Goal: Information Seeking & Learning: Learn about a topic

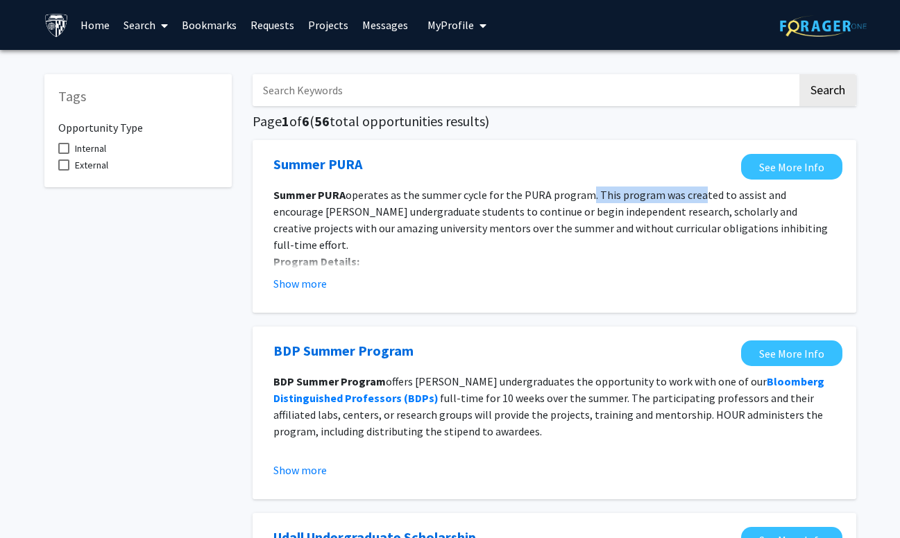
drag, startPoint x: 576, startPoint y: 191, endPoint x: 689, endPoint y: 202, distance: 113.6
click at [689, 202] on p "Summer PURA operates as the summer cycle for the PURA program. This program was…" at bounding box center [554, 220] width 562 height 67
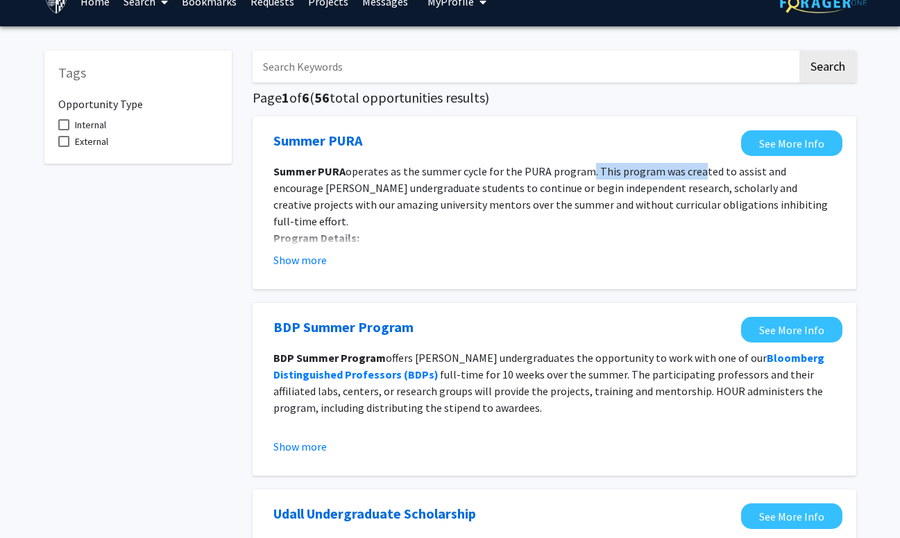
scroll to position [25, 0]
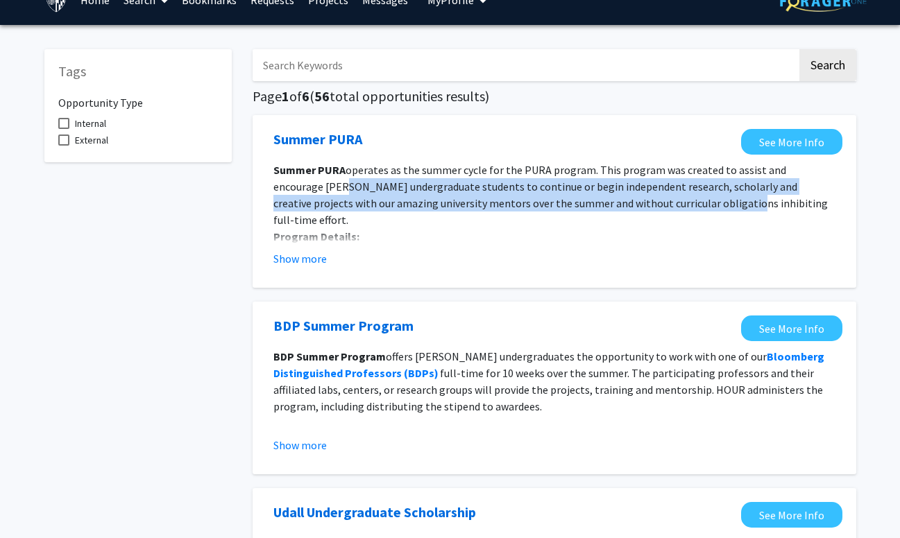
drag, startPoint x: 294, startPoint y: 187, endPoint x: 656, endPoint y: 201, distance: 361.7
click at [656, 201] on span "operates as the summer cycle for the PURA program. This program was created to …" at bounding box center [550, 195] width 554 height 64
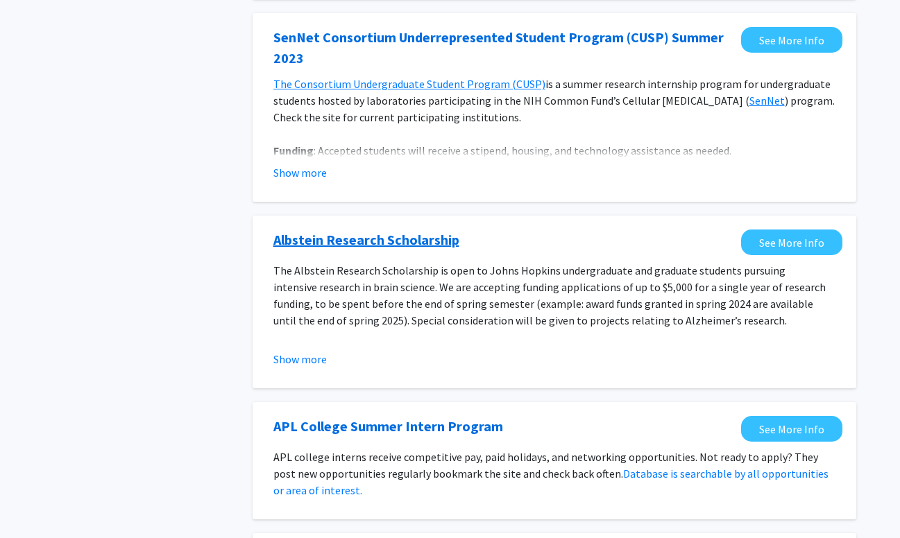
scroll to position [697, 0]
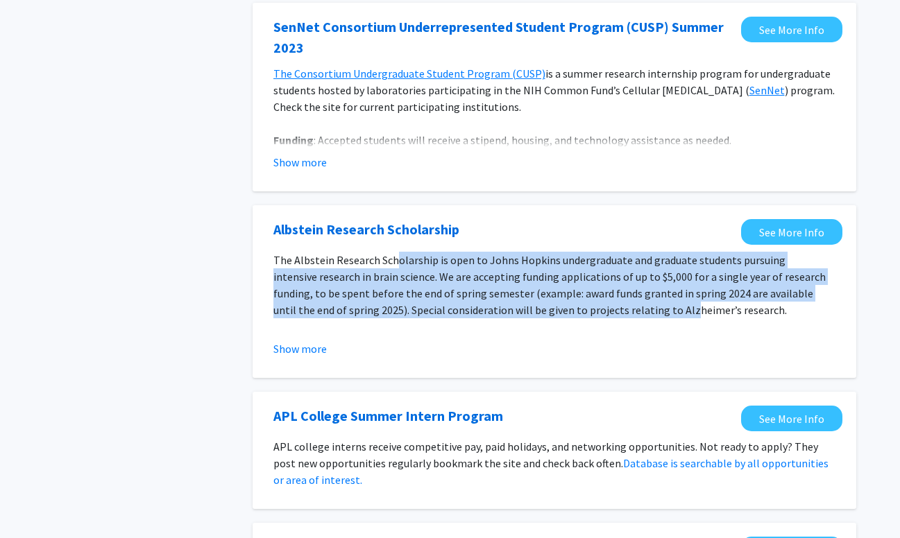
drag, startPoint x: 406, startPoint y: 257, endPoint x: 659, endPoint y: 311, distance: 258.8
click at [659, 311] on p "The Albstein Research Scholarship is open to Johns Hopkins undergraduate and gr…" at bounding box center [554, 285] width 562 height 67
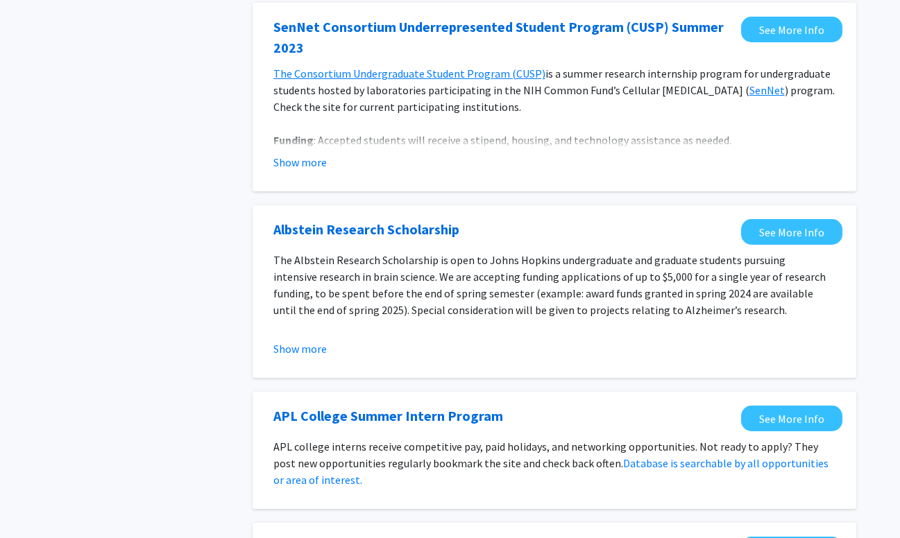
click at [420, 285] on p "The Albstein Research Scholarship is open to Johns Hopkins undergraduate and gr…" at bounding box center [554, 285] width 562 height 67
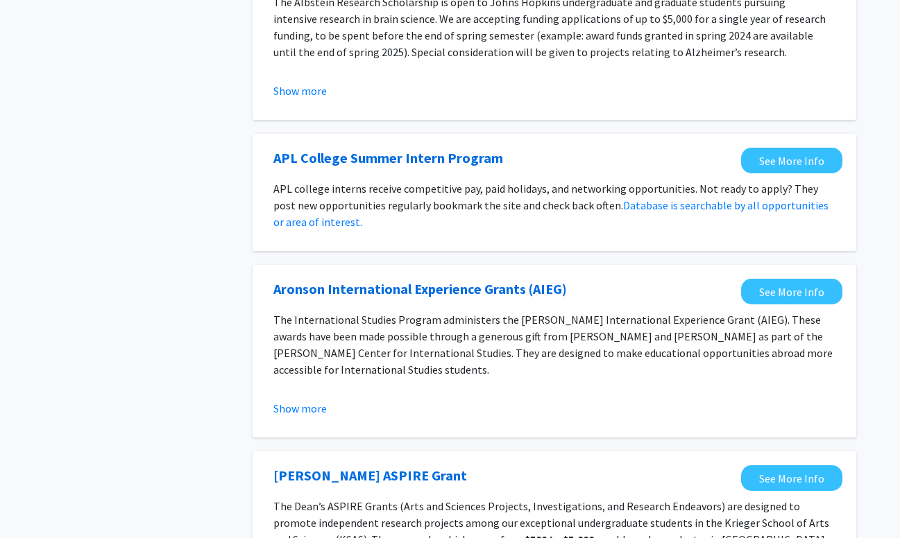
scroll to position [964, 0]
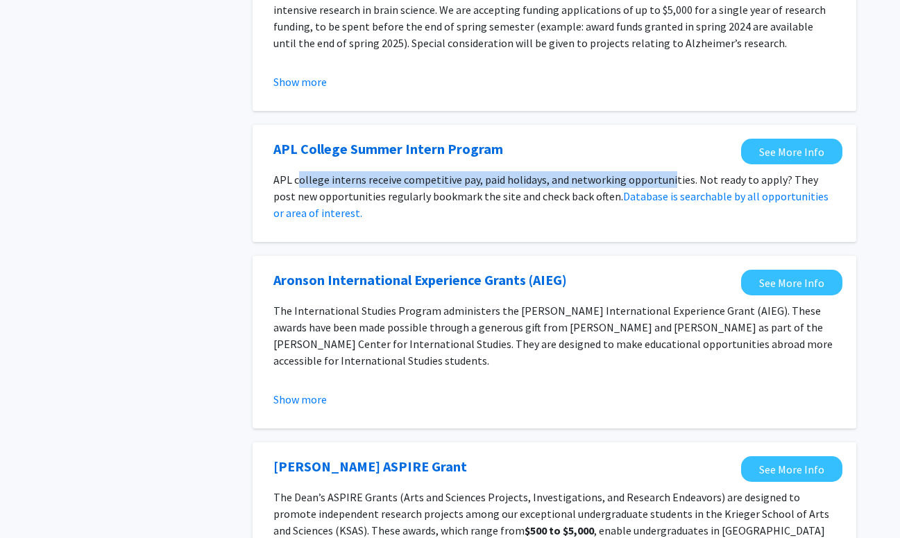
drag, startPoint x: 299, startPoint y: 178, endPoint x: 665, endPoint y: 178, distance: 365.6
click at [665, 178] on p "APL college interns receive competitive pay, paid holidays, and networking oppo…" at bounding box center [554, 196] width 562 height 50
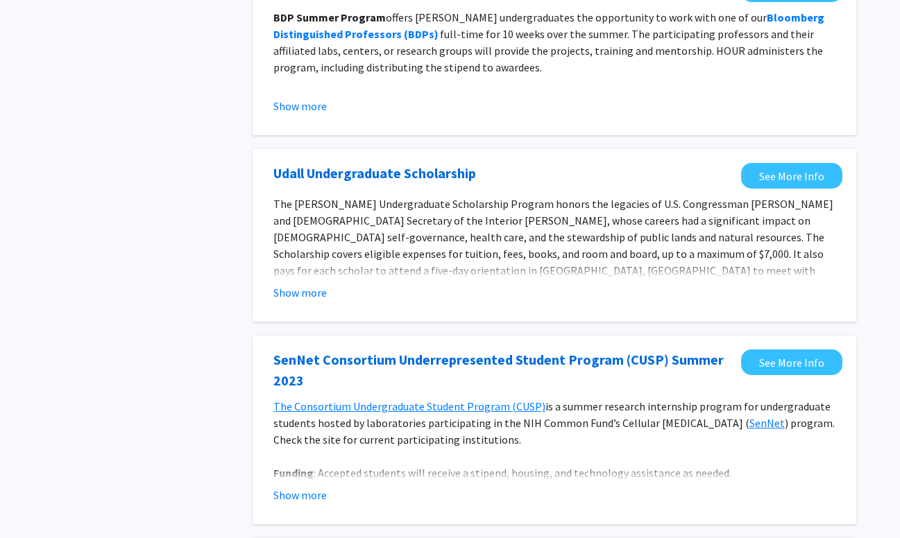
scroll to position [0, 0]
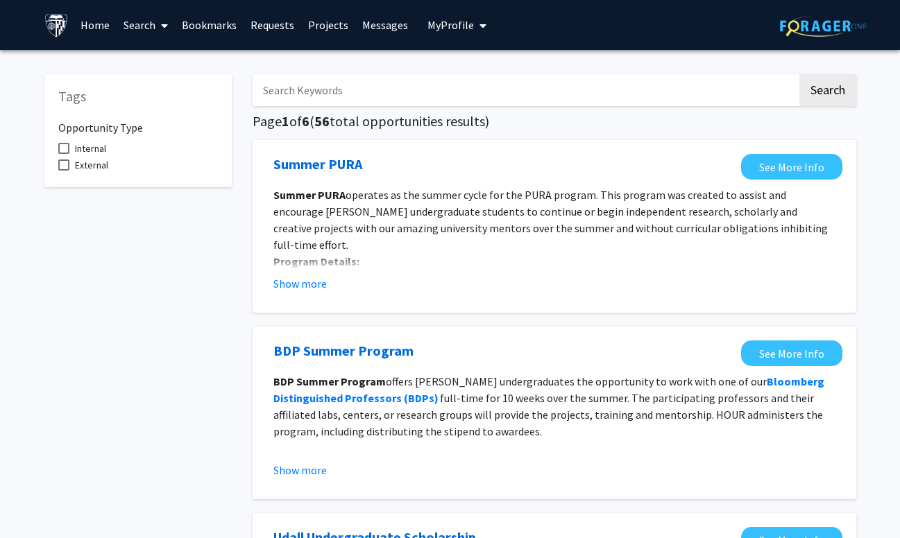
click at [95, 170] on span "External" at bounding box center [91, 165] width 33 height 17
click at [64, 171] on input "External" at bounding box center [63, 171] width 1 height 1
checkbox input "true"
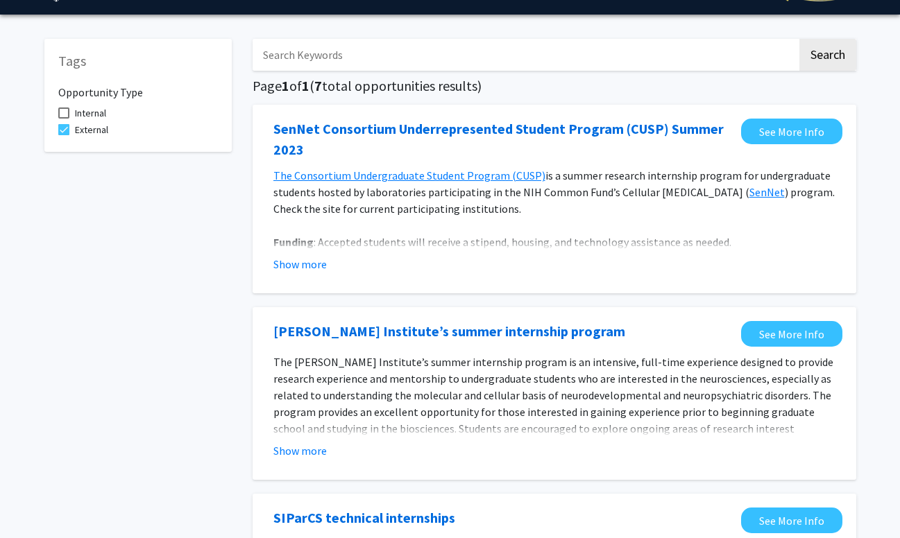
scroll to position [26, 0]
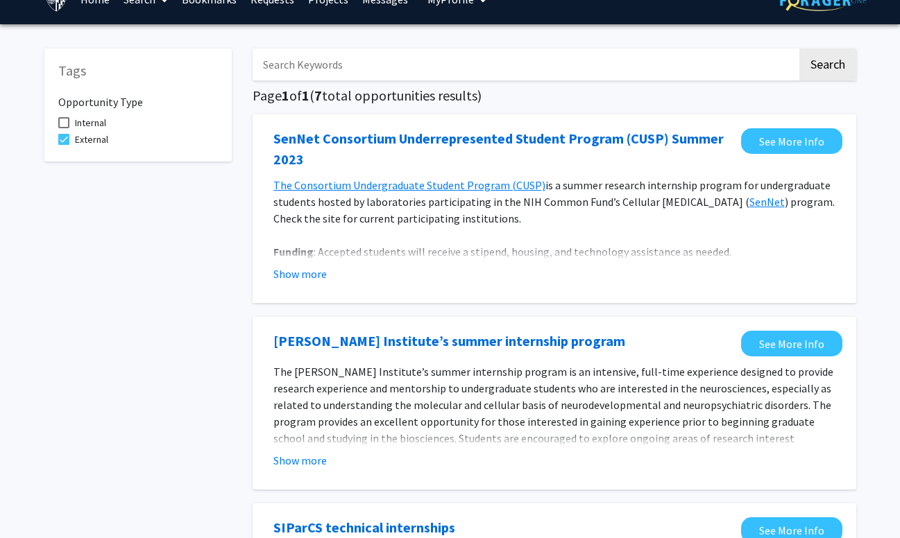
click at [62, 121] on span at bounding box center [63, 122] width 11 height 11
click at [63, 128] on input "Internal" at bounding box center [63, 128] width 1 height 1
checkbox input "true"
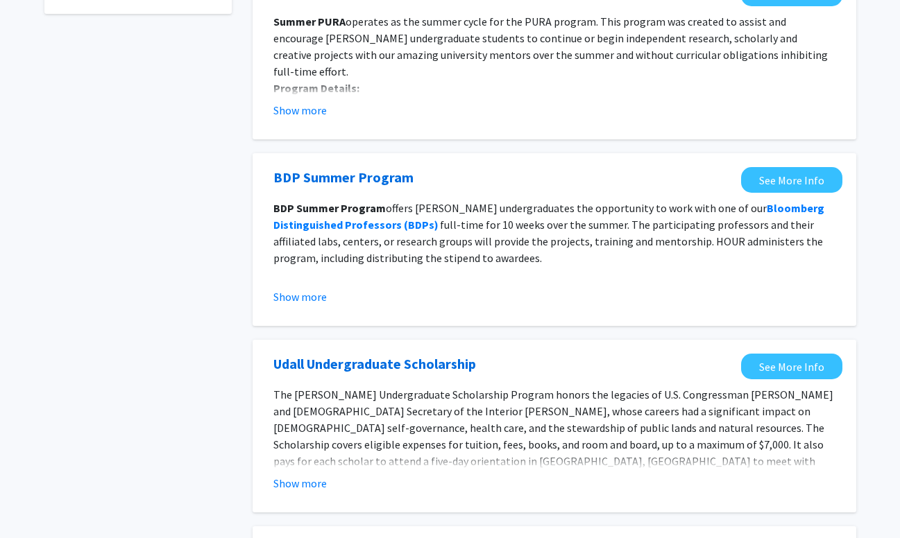
scroll to position [187, 0]
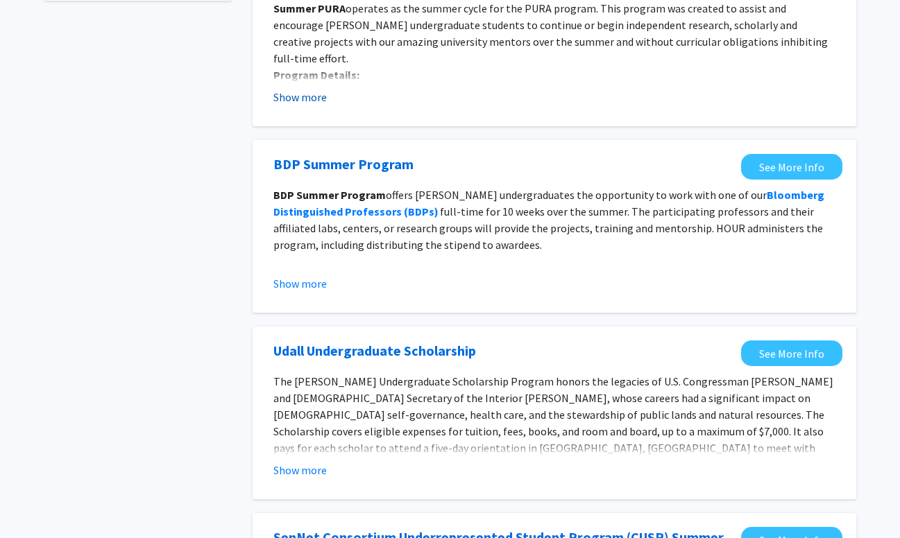
click at [309, 99] on button "Show more" at bounding box center [299, 97] width 53 height 17
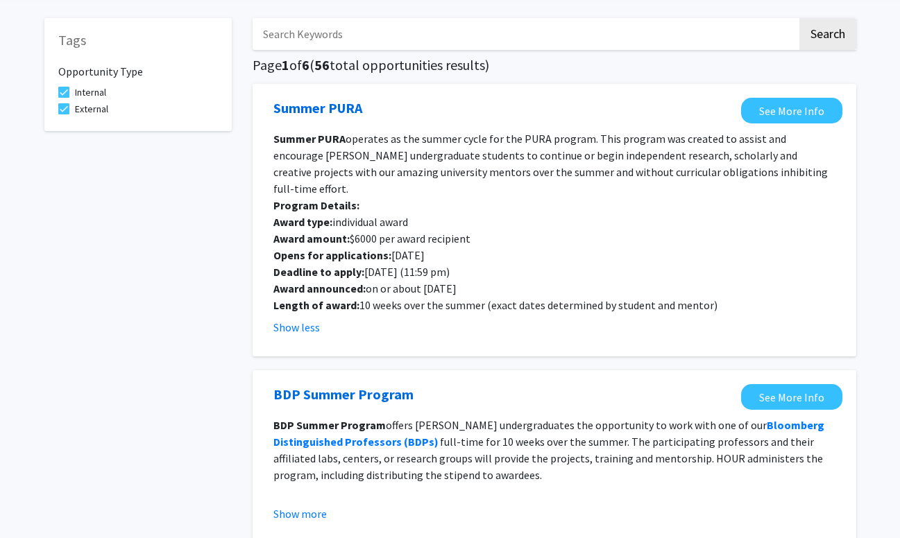
scroll to position [55, 0]
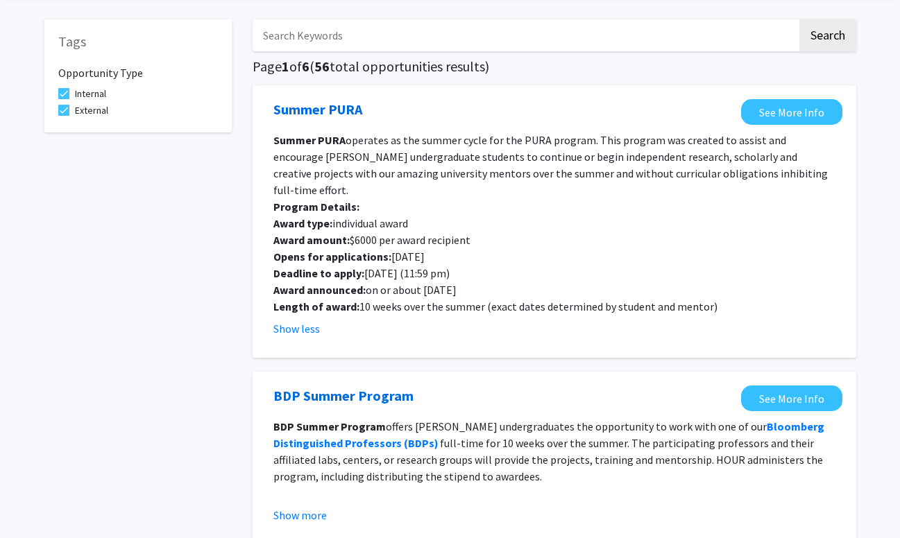
drag, startPoint x: 347, startPoint y: 240, endPoint x: 438, endPoint y: 240, distance: 90.9
click at [438, 248] on p "Opens for applications: [DATE]" at bounding box center [554, 256] width 562 height 17
drag, startPoint x: 291, startPoint y: 261, endPoint x: 464, endPoint y: 262, distance: 173.5
click at [464, 265] on p "Deadline to apply: [DATE] (11:59 pm)" at bounding box center [554, 273] width 562 height 17
drag, startPoint x: 307, startPoint y: 276, endPoint x: 461, endPoint y: 276, distance: 154.7
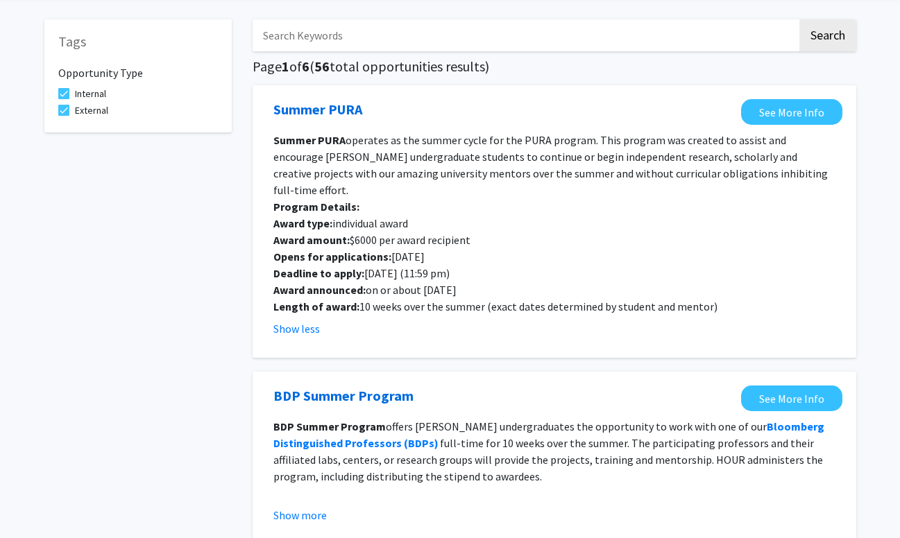
click at [461, 282] on p "Award announced: on or about [DATE]" at bounding box center [554, 290] width 562 height 17
drag, startPoint x: 296, startPoint y: 290, endPoint x: 724, endPoint y: 286, distance: 427.4
click at [724, 298] on p "Length of award: 10 weeks over the summer (exact dates determined by student an…" at bounding box center [554, 306] width 562 height 17
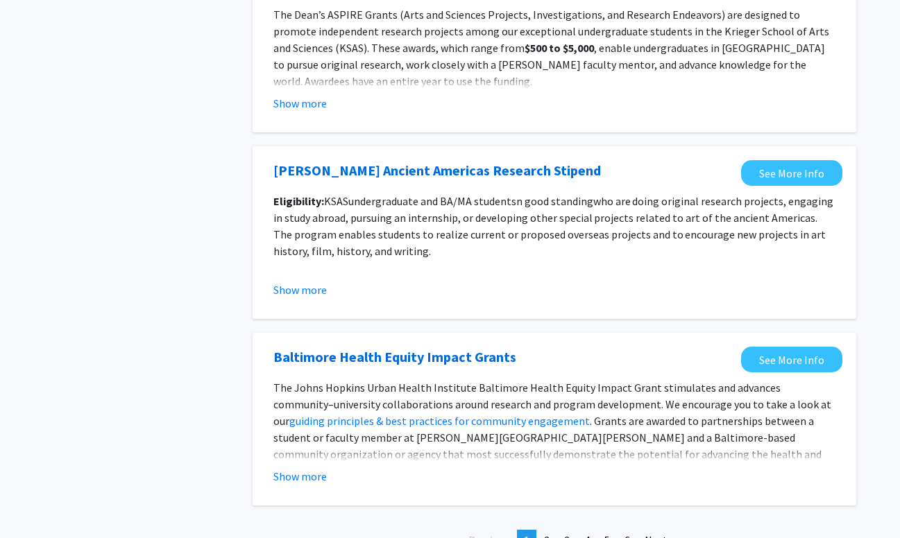
scroll to position [1627, 0]
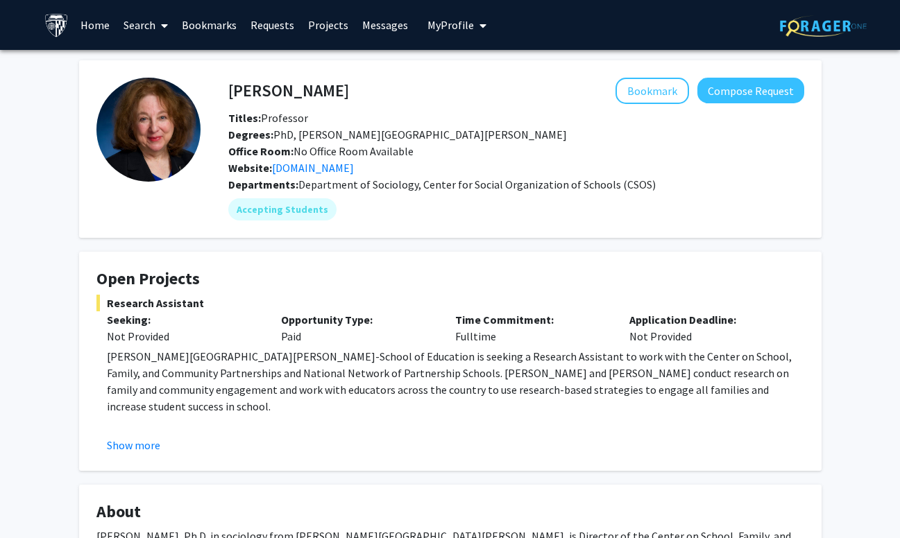
drag, startPoint x: 297, startPoint y: 148, endPoint x: 409, endPoint y: 148, distance: 111.7
click at [409, 148] on div "Office Room: No Office Room Available" at bounding box center [516, 151] width 597 height 17
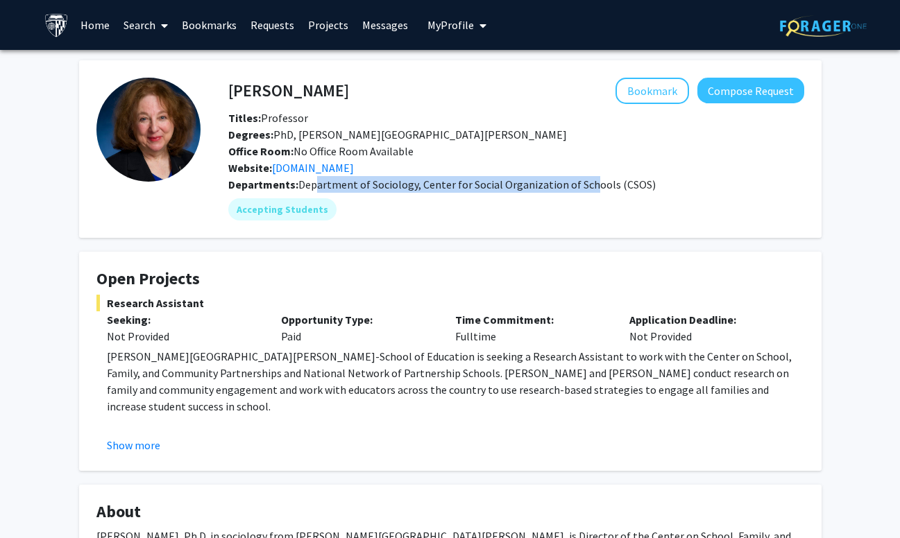
drag, startPoint x: 312, startPoint y: 182, endPoint x: 581, endPoint y: 182, distance: 269.9
click at [581, 182] on span "Department of Sociology, Center for Social Organization of Schools (CSOS)" at bounding box center [476, 185] width 357 height 14
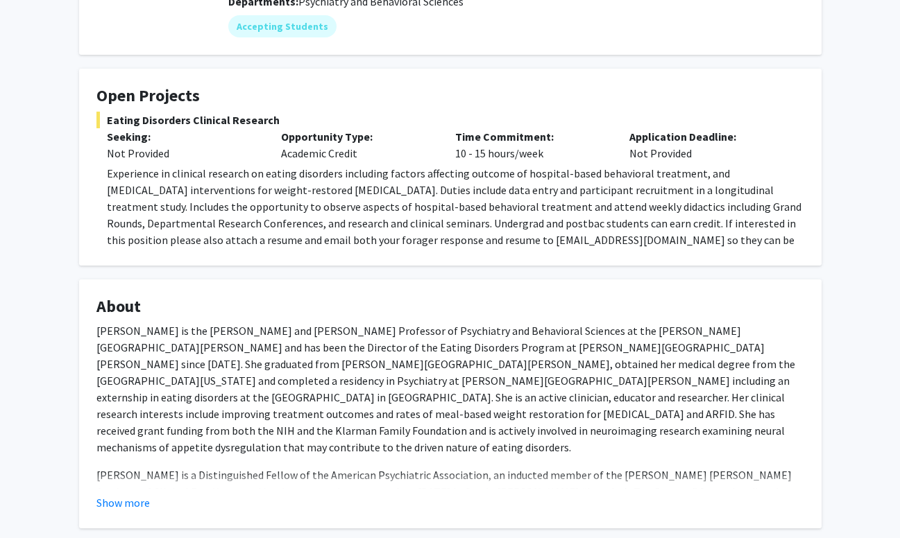
scroll to position [185, 0]
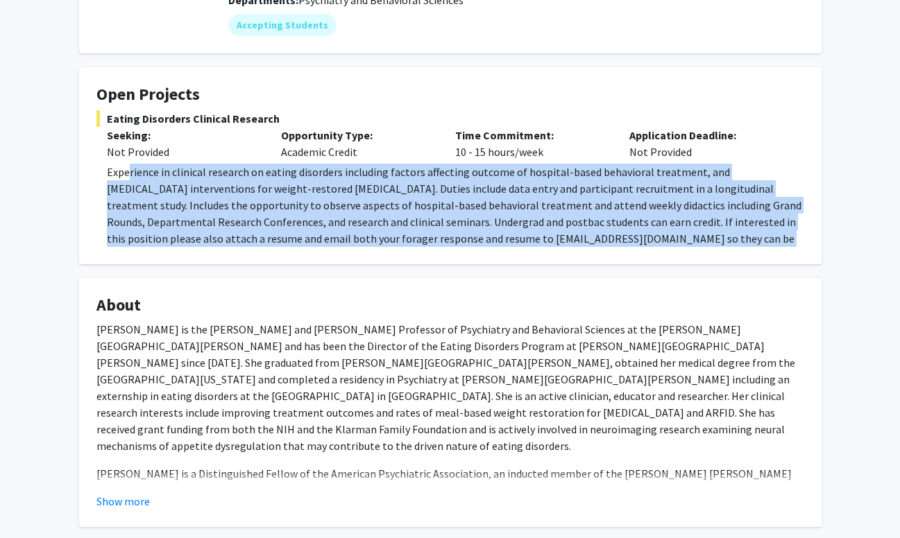
drag, startPoint x: 128, startPoint y: 168, endPoint x: 547, endPoint y: 273, distance: 432.6
click at [552, 273] on div "[PERSON_NAME] Bookmark Compose Request Titles: Professor Degrees: MD; [GEOGRAPH…" at bounding box center [450, 396] width 763 height 1040
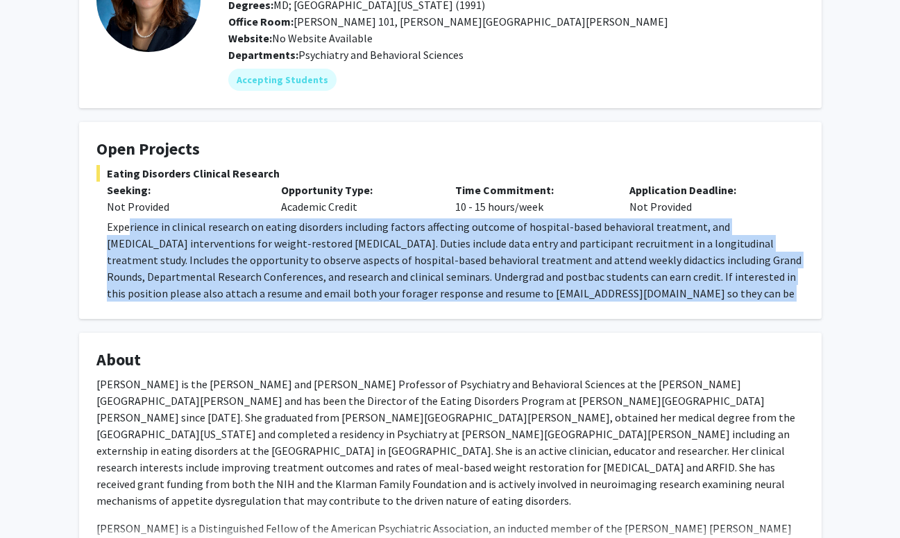
scroll to position [0, 0]
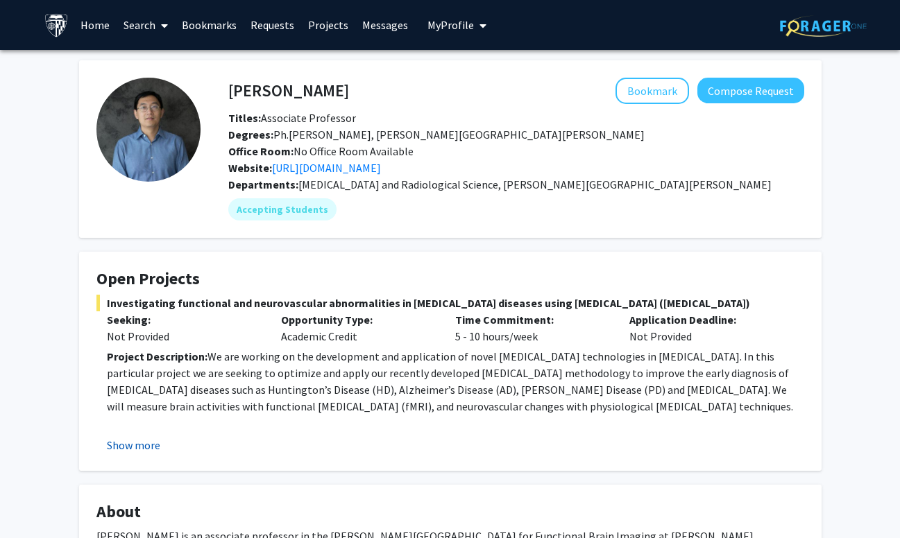
click at [140, 444] on button "Show more" at bounding box center [133, 445] width 53 height 17
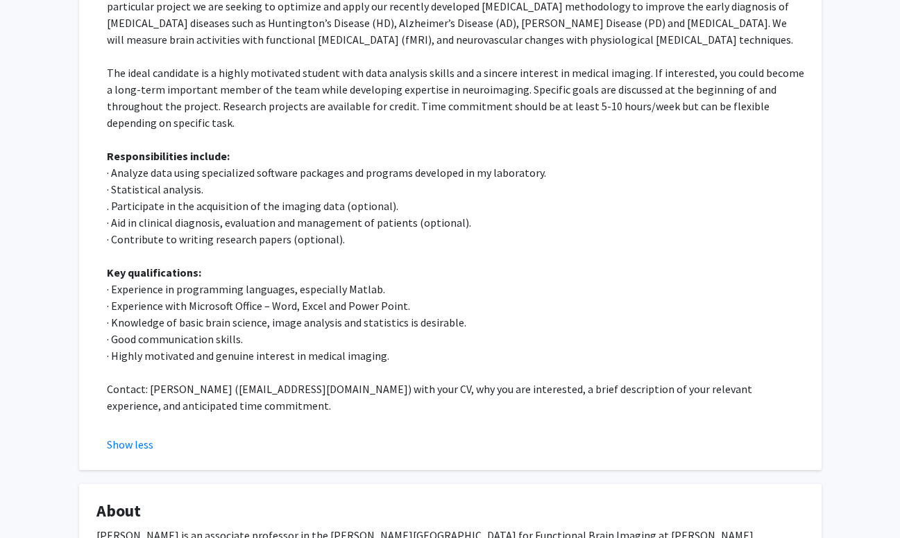
scroll to position [370, 0]
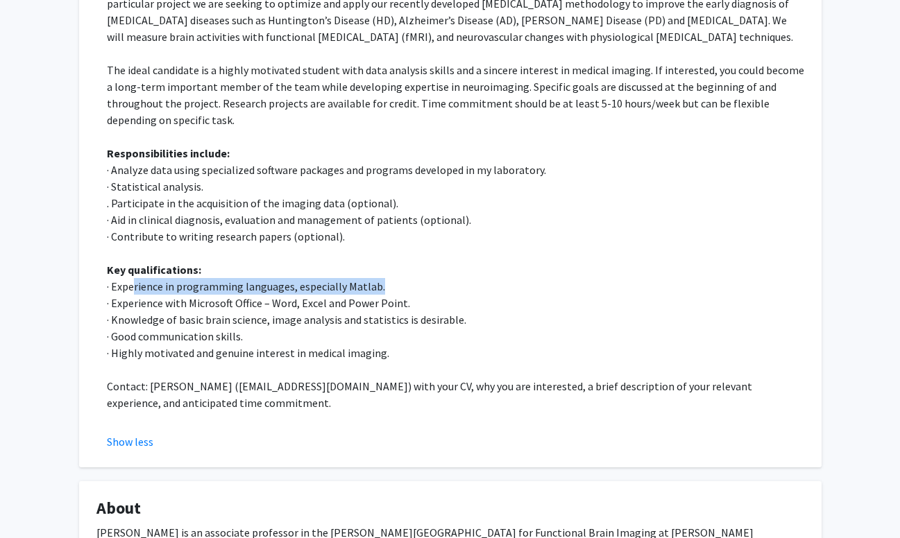
drag, startPoint x: 132, startPoint y: 284, endPoint x: 425, endPoint y: 285, distance: 293.5
click at [425, 285] on p "· Experience in programming languages, especially Matlab." at bounding box center [455, 286] width 697 height 17
